Goal: Find specific page/section: Find specific page/section

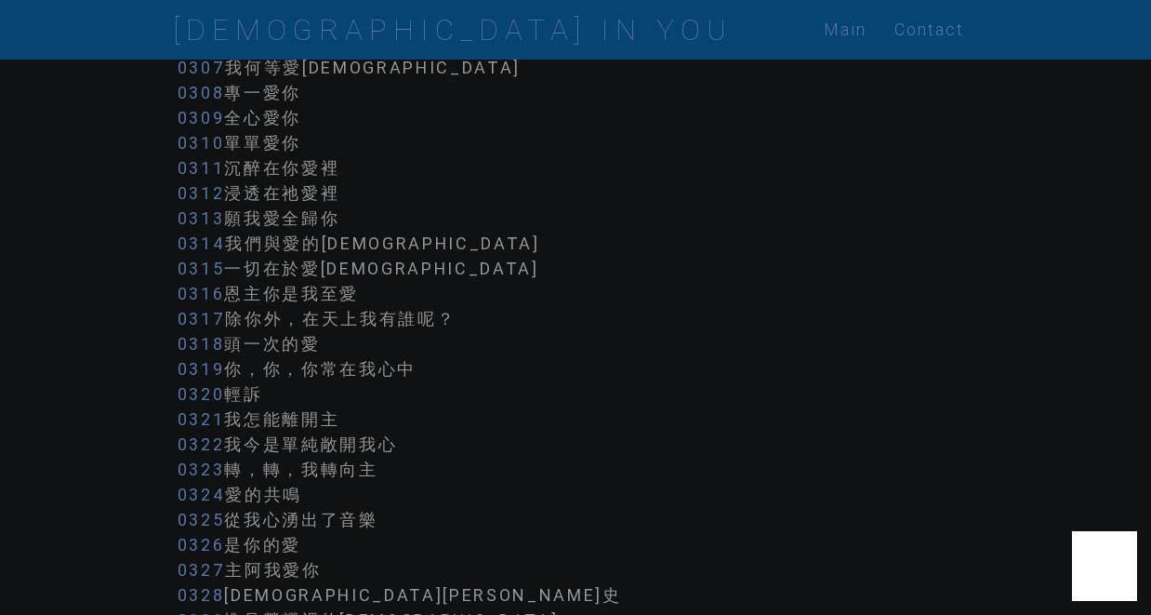
scroll to position [3880, 0]
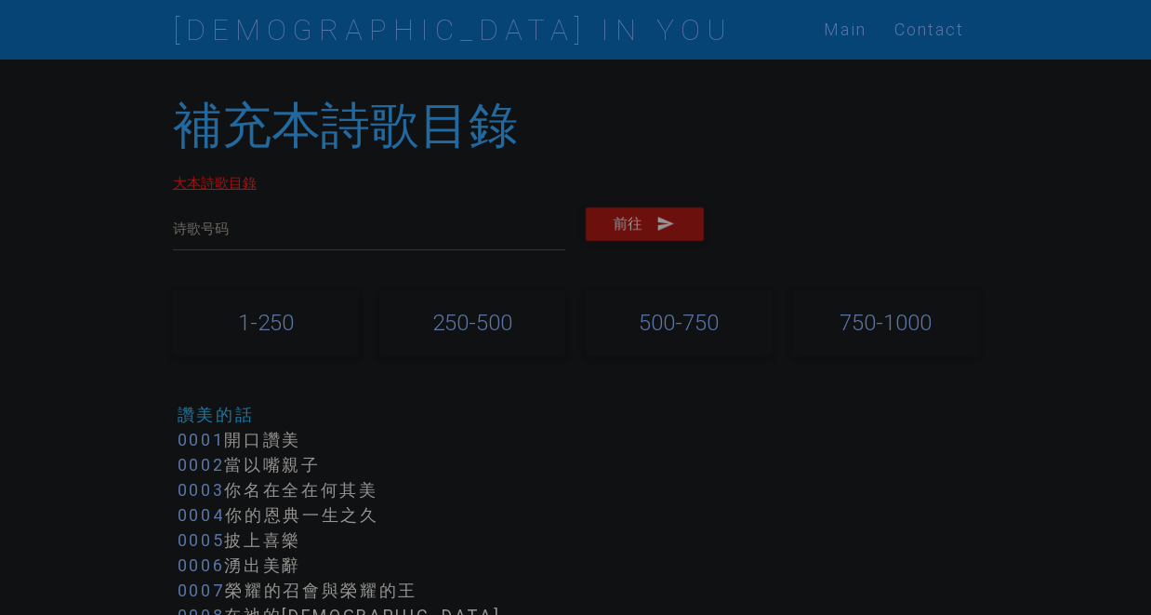
click at [218, 185] on link "大本詩歌目錄" at bounding box center [215, 183] width 84 height 18
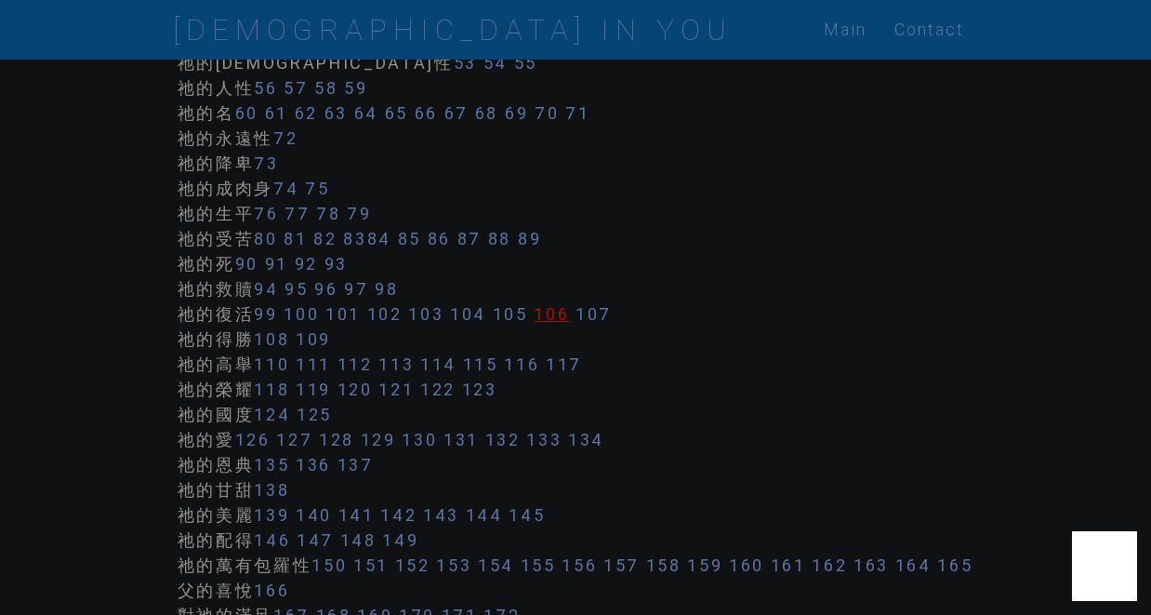
scroll to position [1033, 0]
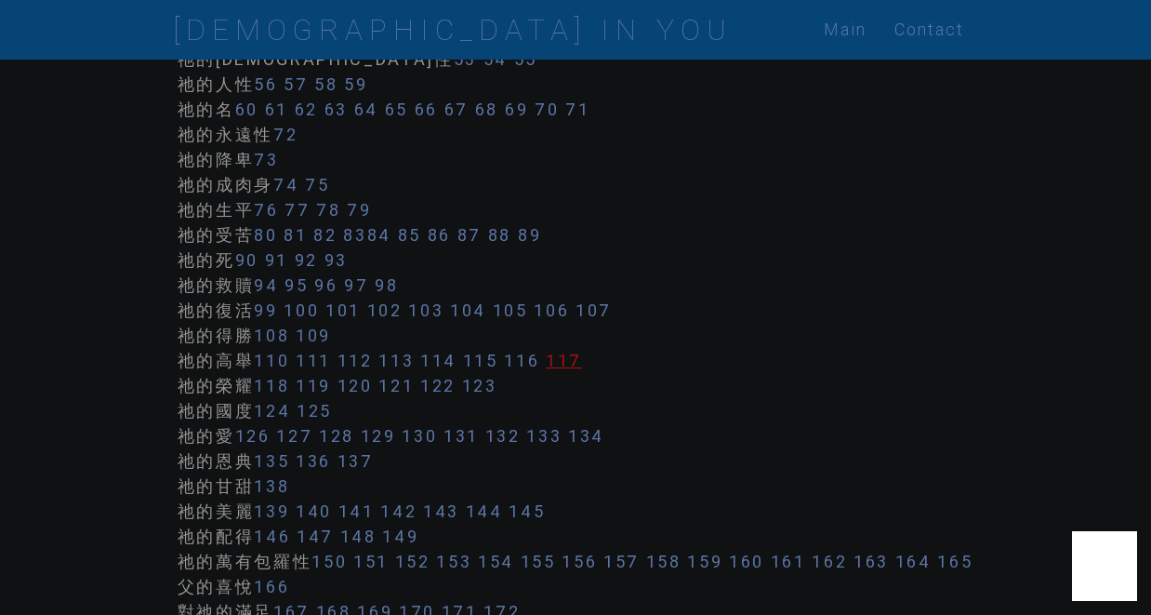
click at [567, 359] on link "117" at bounding box center [564, 360] width 36 height 21
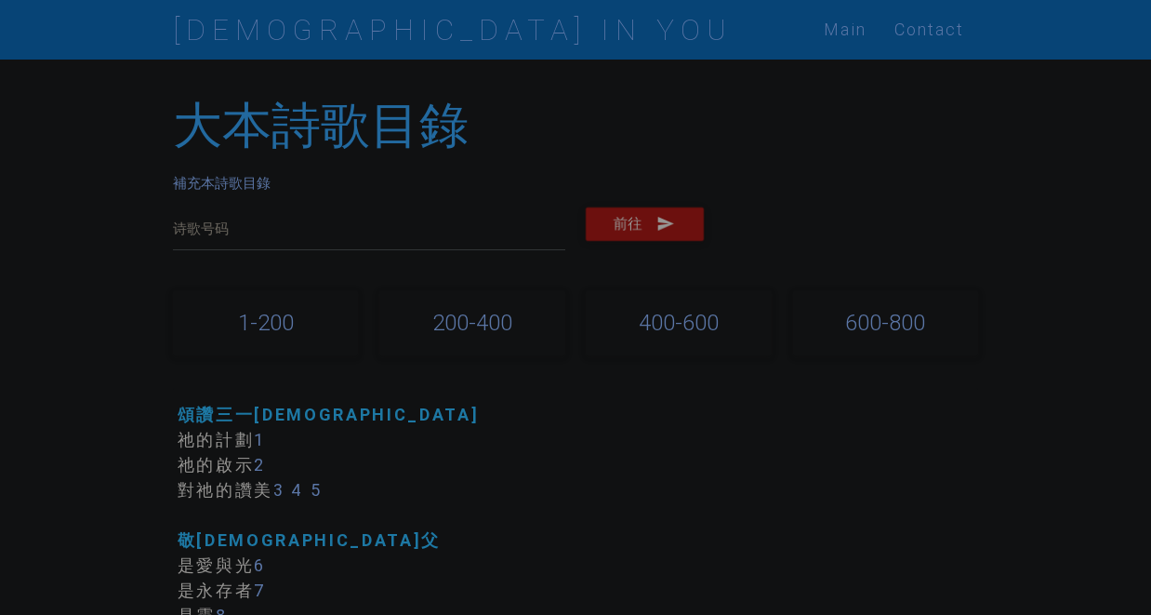
scroll to position [1033, 0]
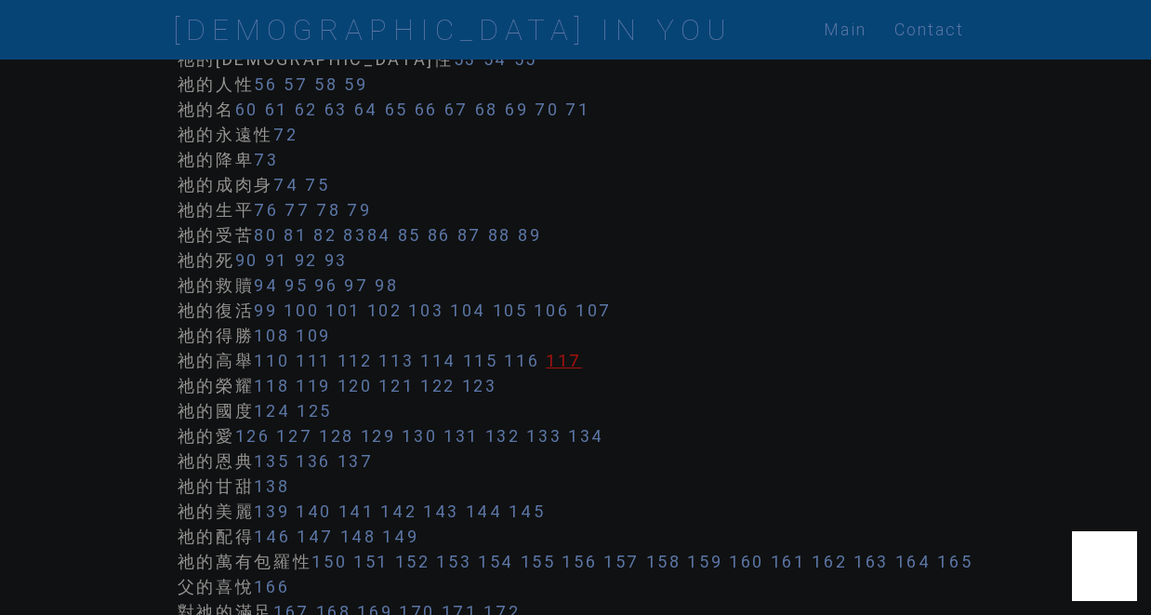
click at [567, 367] on link "117" at bounding box center [564, 360] width 36 height 21
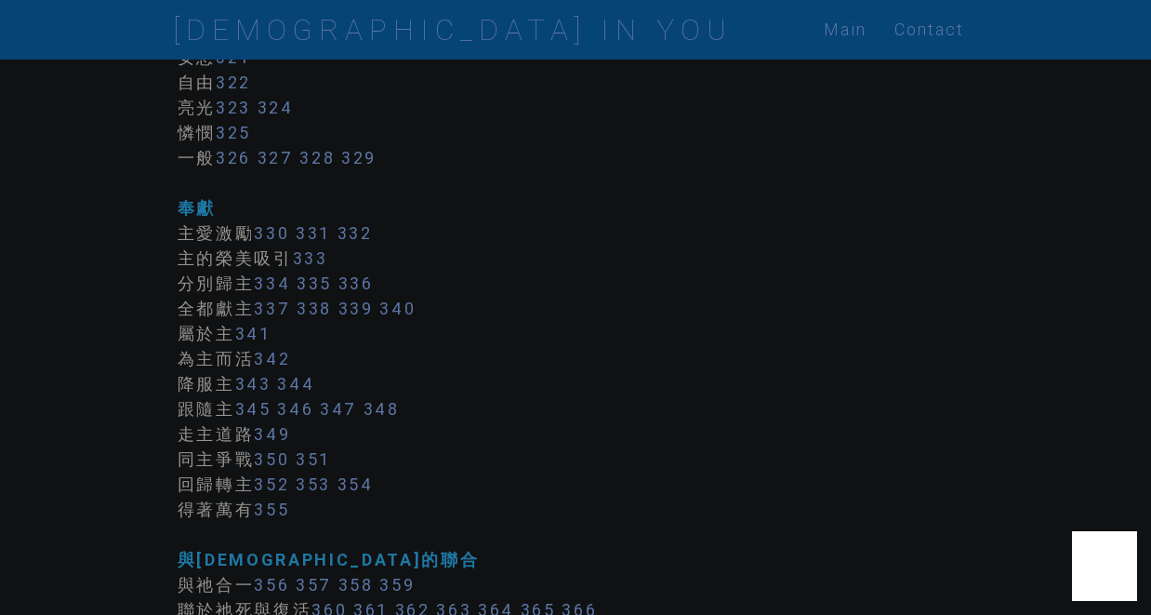
scroll to position [4348, 0]
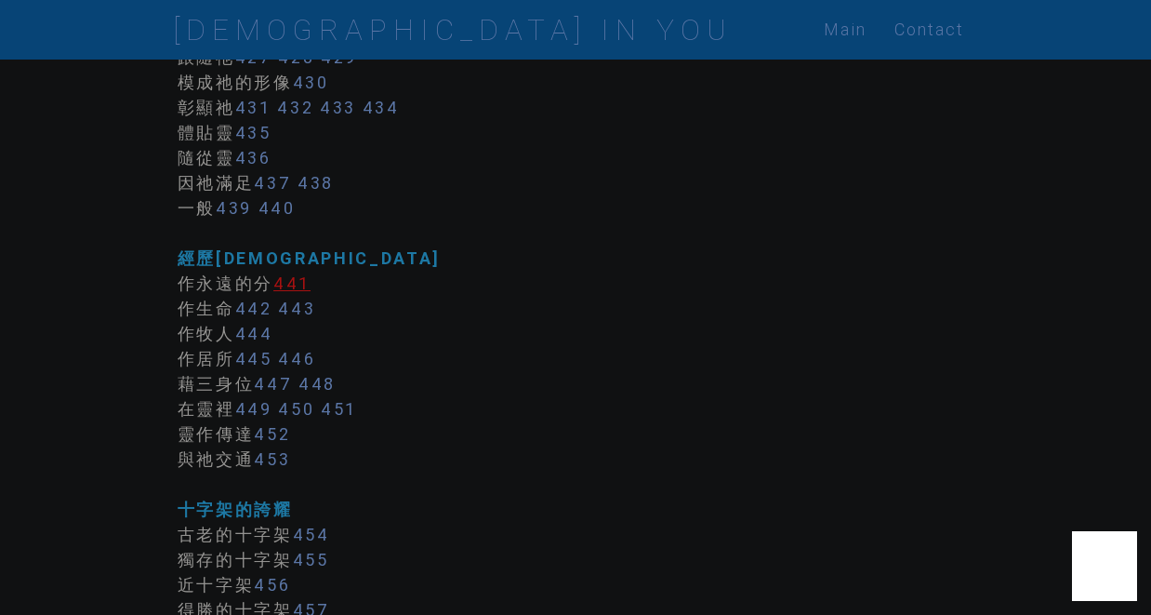
click at [308, 294] on link "441" at bounding box center [291, 282] width 37 height 21
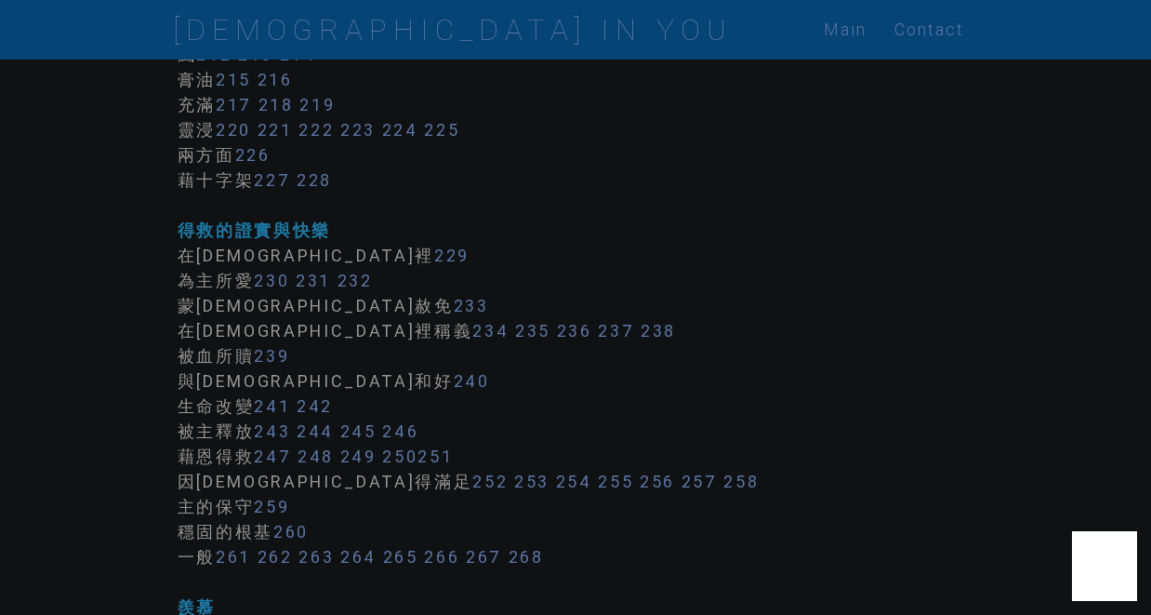
scroll to position [2041, 0]
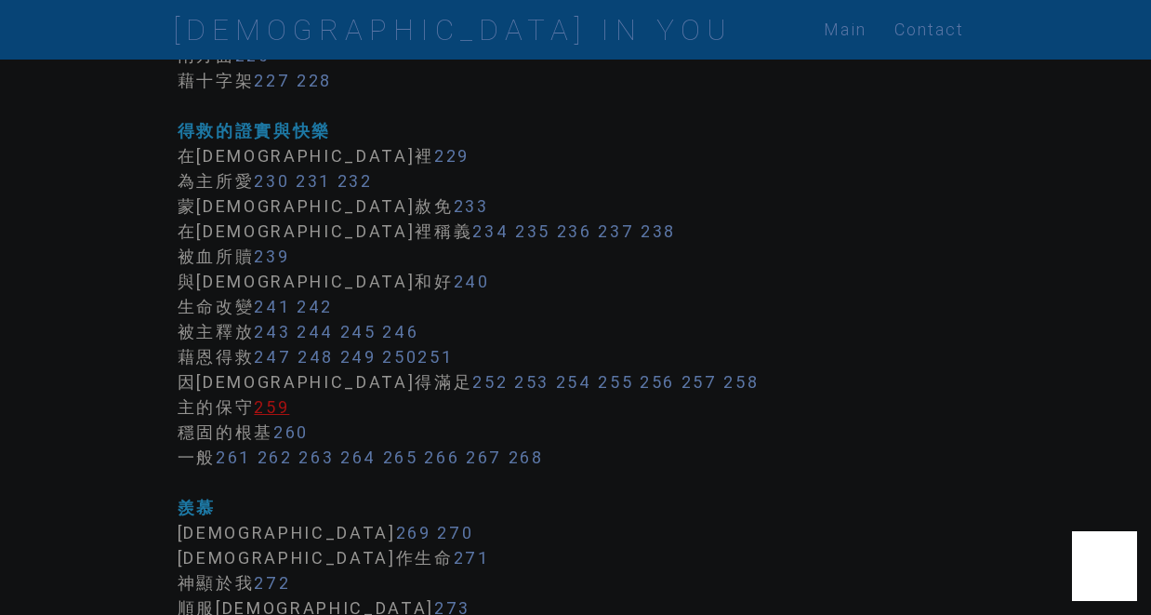
click at [279, 417] on link "259" at bounding box center [271, 406] width 35 height 21
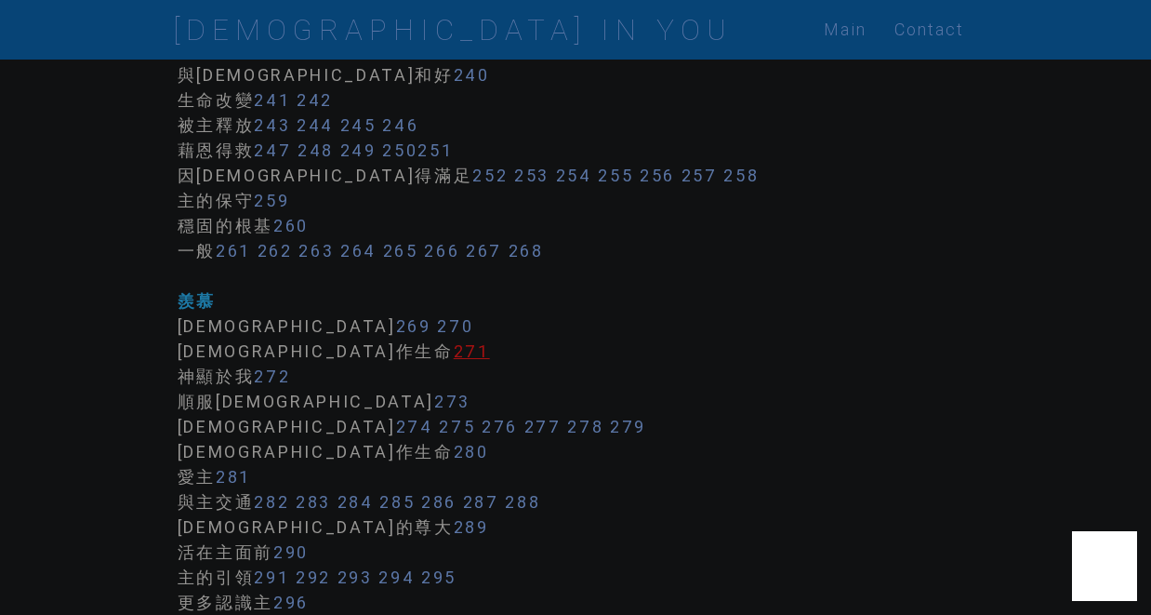
scroll to position [3921, 0]
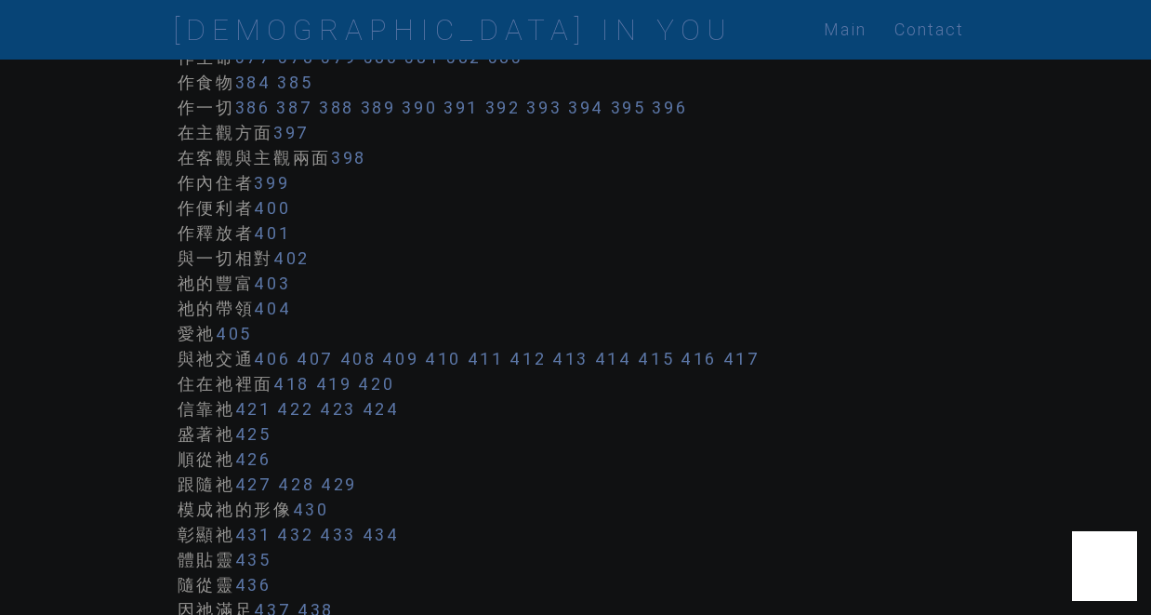
drag, startPoint x: 284, startPoint y: 312, endPoint x: 169, endPoint y: 363, distance: 125.7
click at [284, 294] on link "403" at bounding box center [272, 282] width 36 height 21
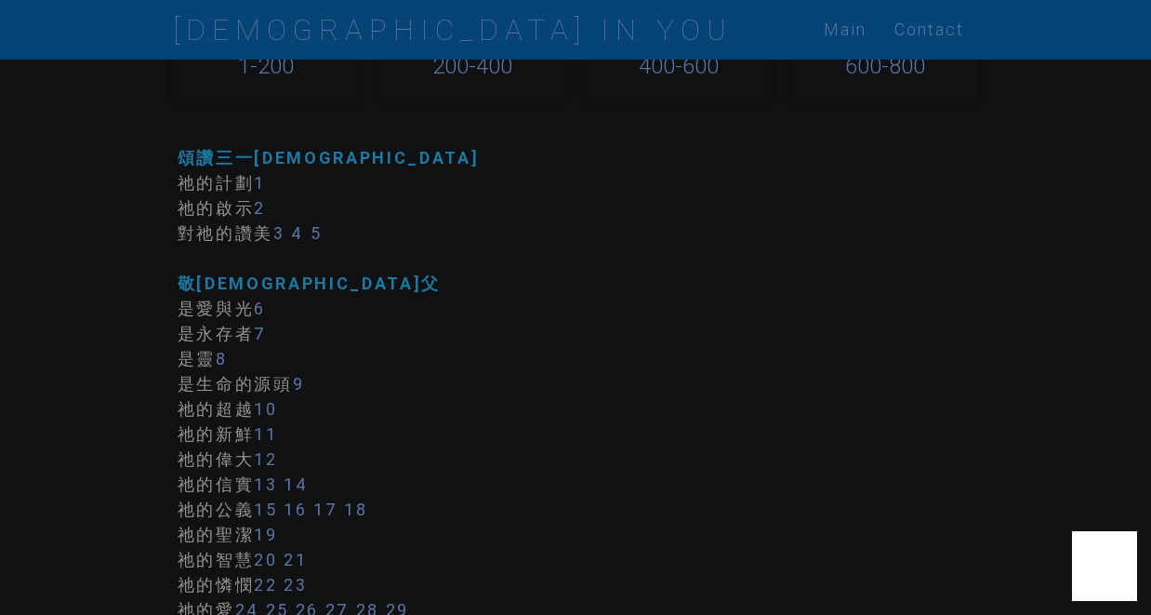
scroll to position [2993, 0]
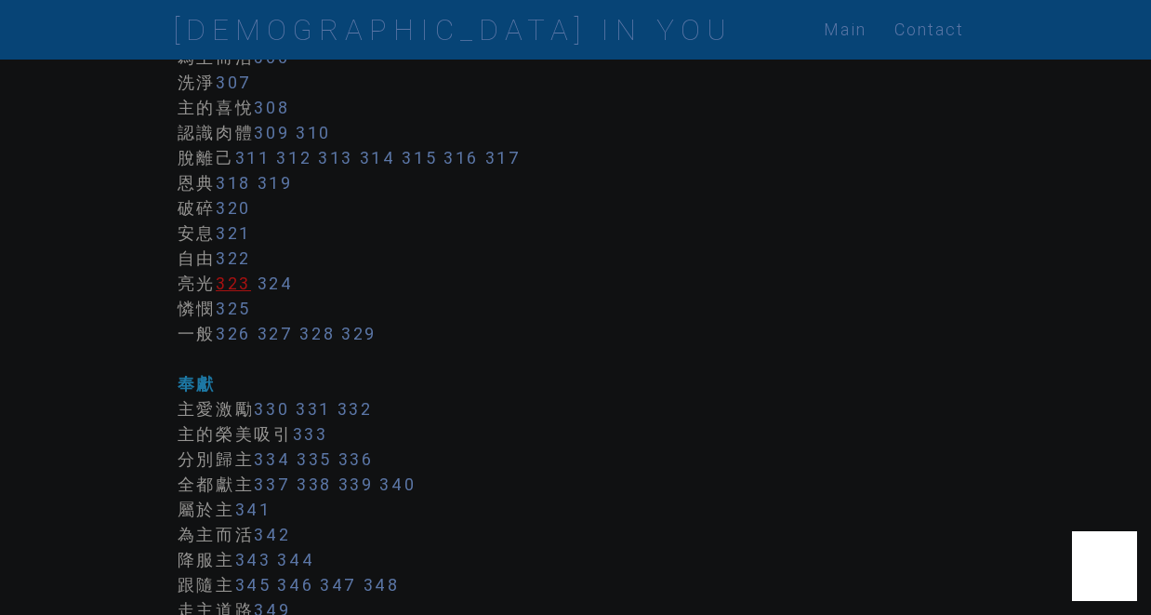
click at [242, 294] on link "323" at bounding box center [233, 282] width 35 height 21
click at [278, 294] on link "324" at bounding box center [276, 282] width 36 height 21
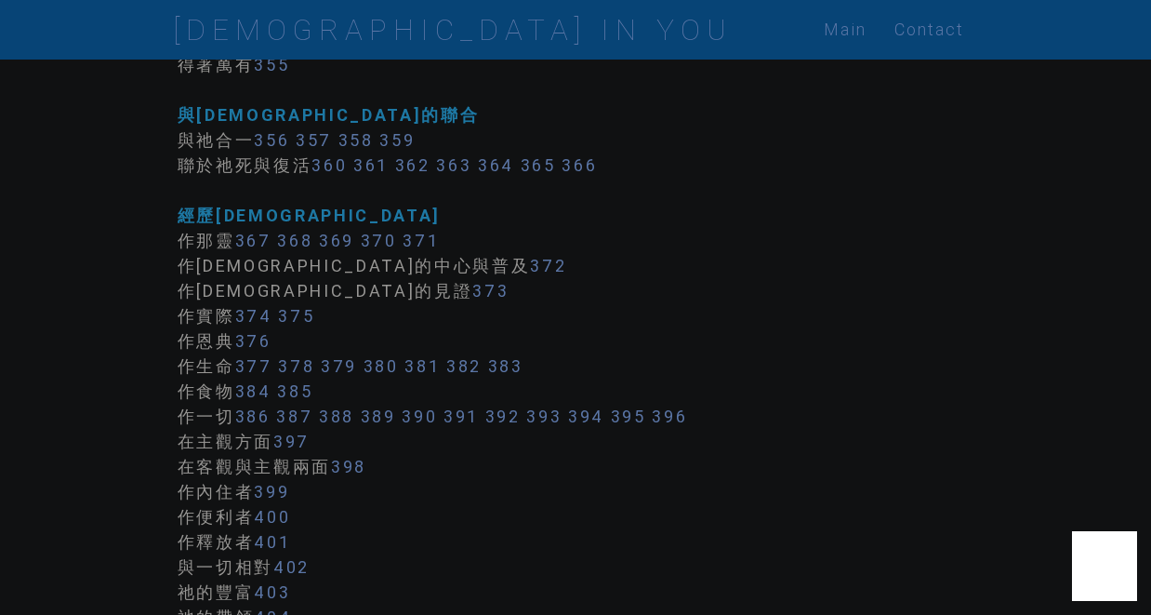
scroll to position [3406, 0]
